Goal: Find specific page/section

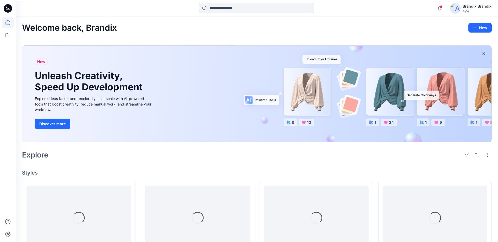
scroll to position [98, 0]
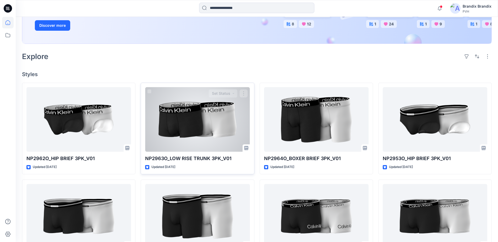
click at [211, 105] on div at bounding box center [197, 119] width 105 height 64
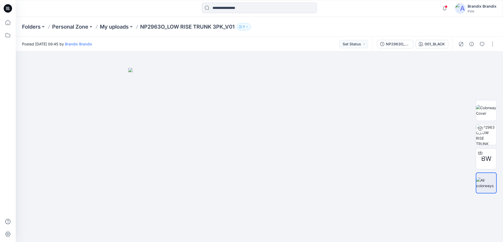
click at [10, 8] on icon at bounding box center [8, 8] width 8 height 8
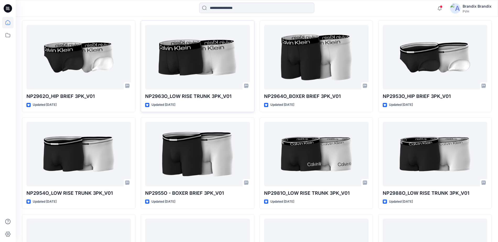
scroll to position [229, 0]
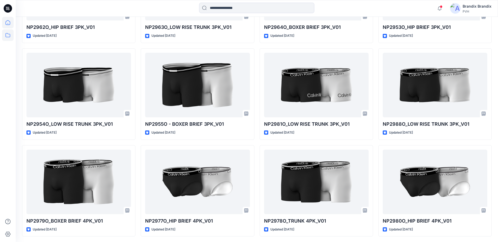
click at [7, 36] on icon at bounding box center [8, 35] width 12 height 12
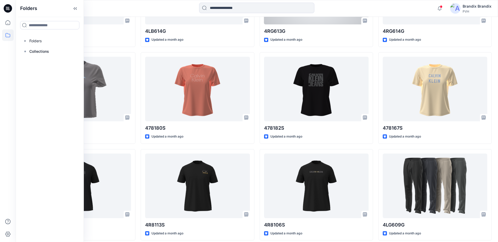
scroll to position [1409, 0]
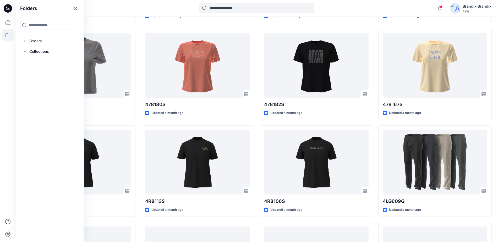
click at [256, 7] on input at bounding box center [256, 8] width 115 height 10
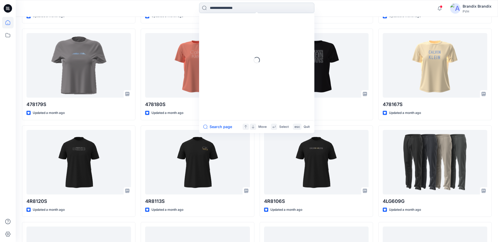
paste input "*******"
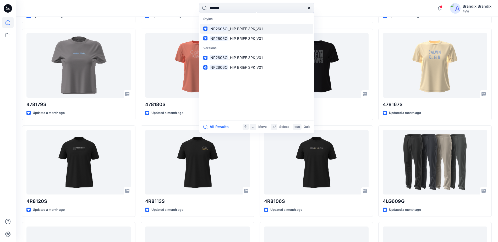
type input "*******"
click at [247, 25] on link "NP2606O _HIP BRIEF 3PK_V01" at bounding box center [256, 29] width 113 height 10
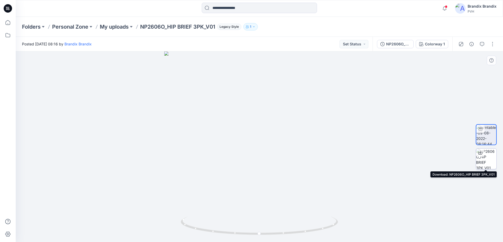
click at [480, 153] on icon at bounding box center [480, 152] width 4 height 4
